Goal: Task Accomplishment & Management: Manage account settings

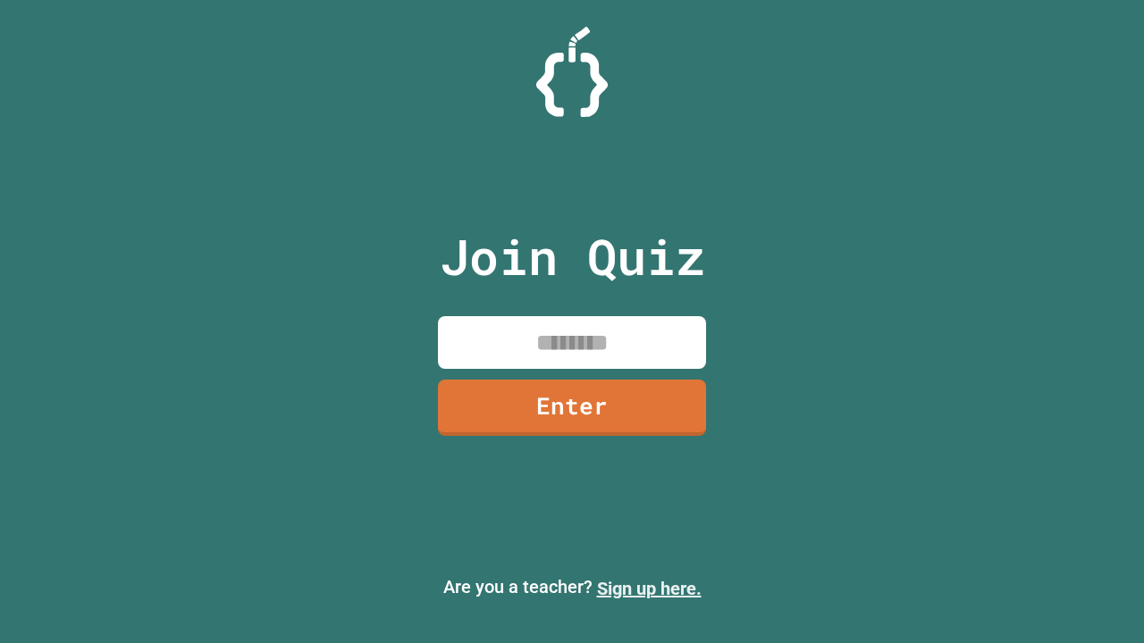
click at [649, 589] on link "Sign up here." at bounding box center [649, 588] width 105 height 21
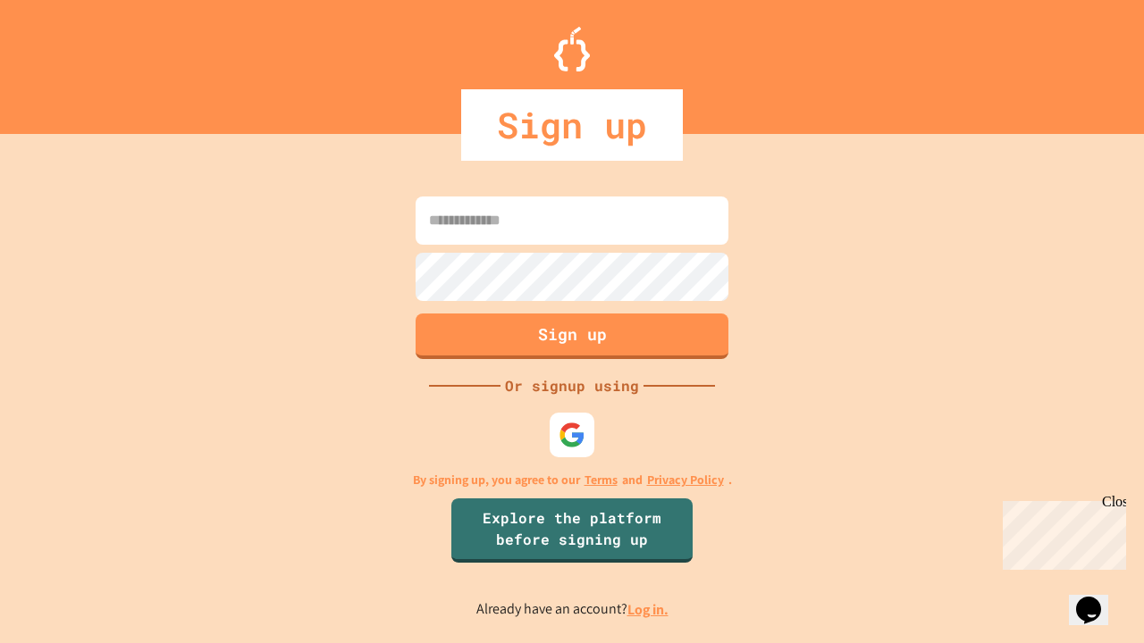
click at [649, 609] on link "Log in." at bounding box center [647, 610] width 41 height 19
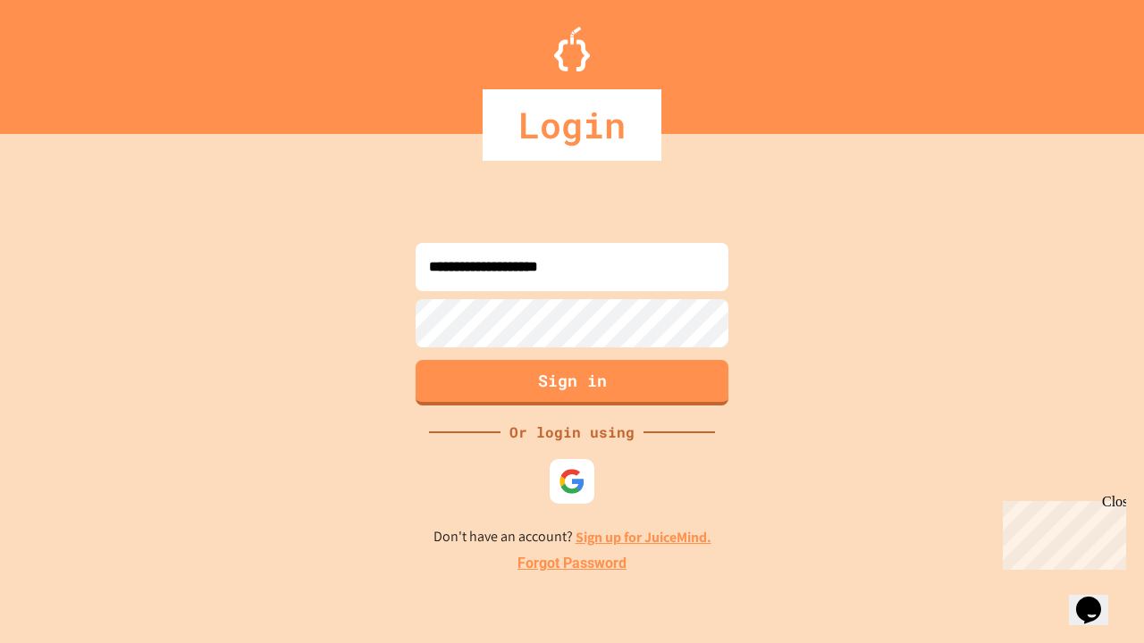
type input "**********"
